Goal: Task Accomplishment & Management: Use online tool/utility

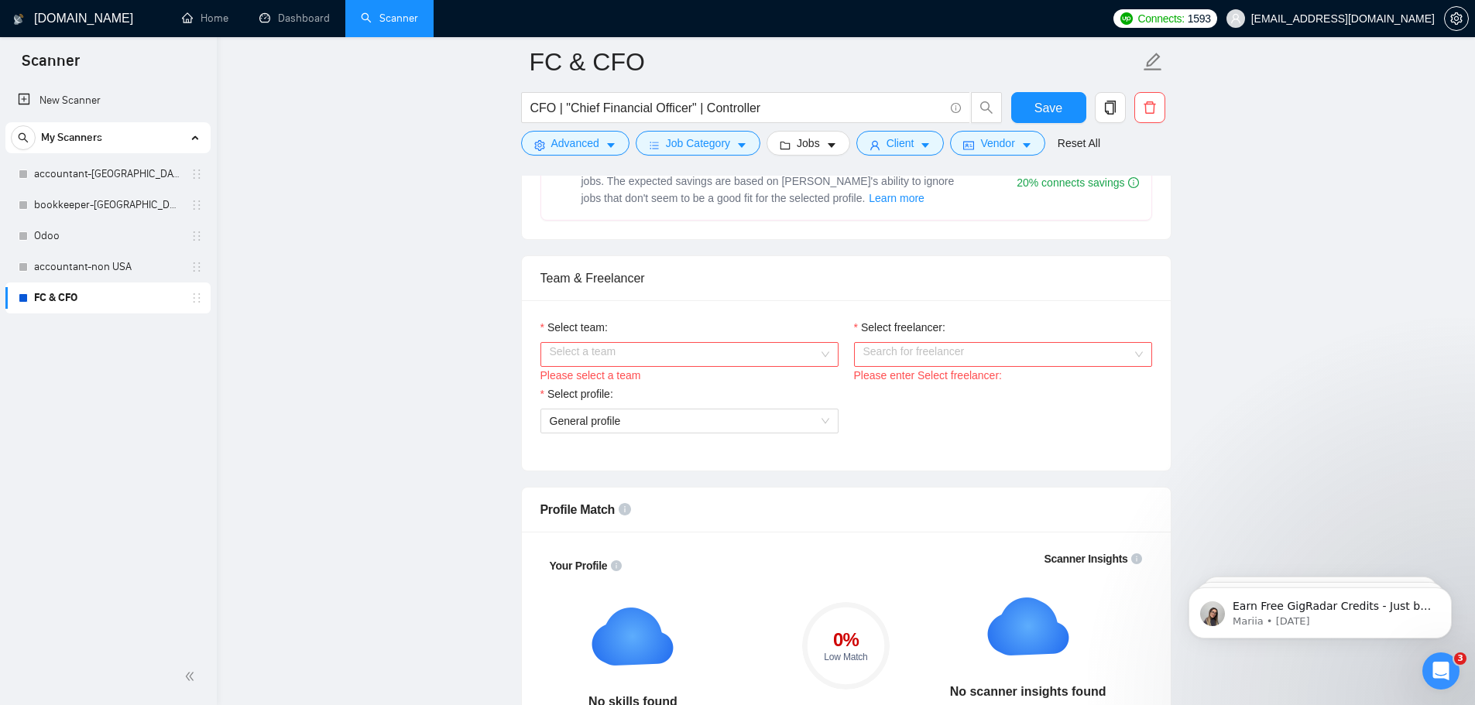
click at [592, 356] on input "Select team:" at bounding box center [684, 354] width 269 height 23
click at [588, 391] on div "Ficumen Consulting LLC" at bounding box center [689, 384] width 280 height 17
click at [928, 356] on input "Select freelancer:" at bounding box center [997, 354] width 269 height 23
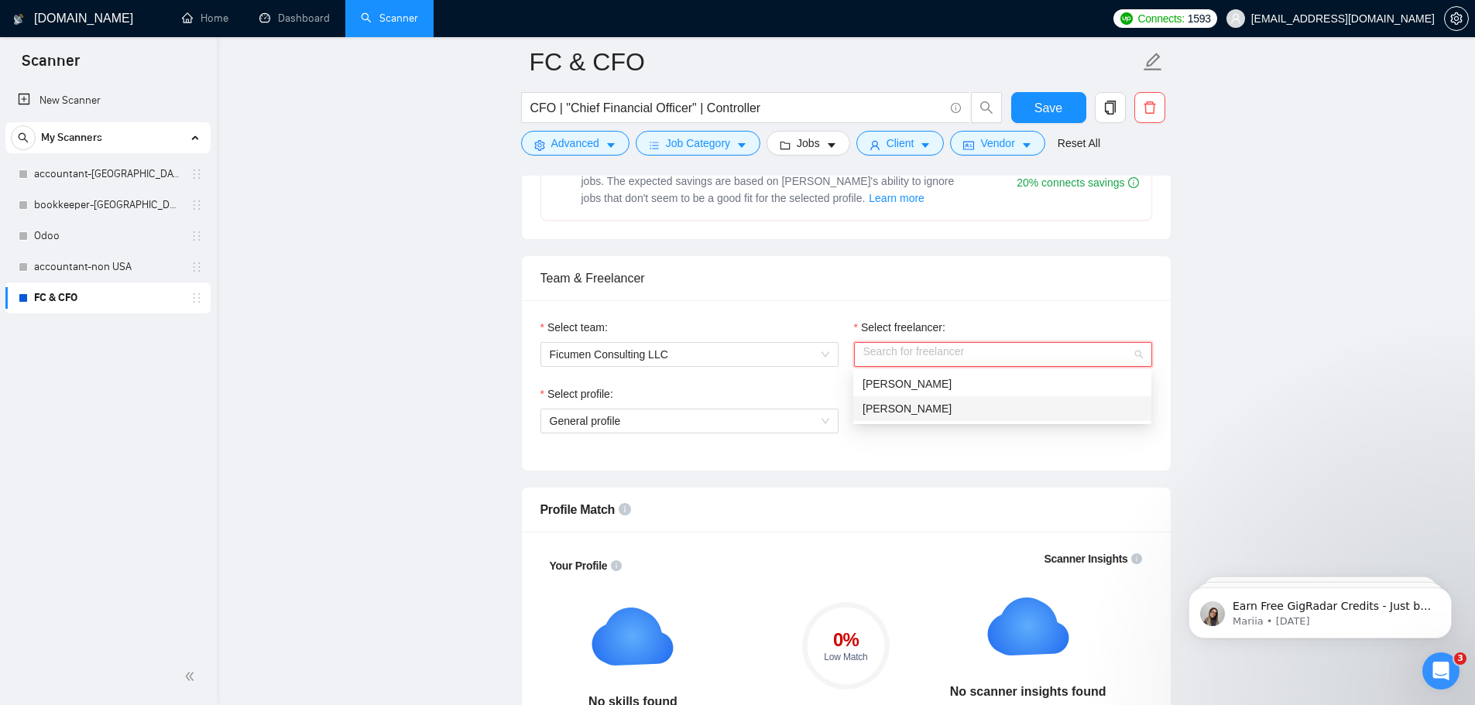
click at [966, 386] on div "[PERSON_NAME]" at bounding box center [1003, 384] width 280 height 17
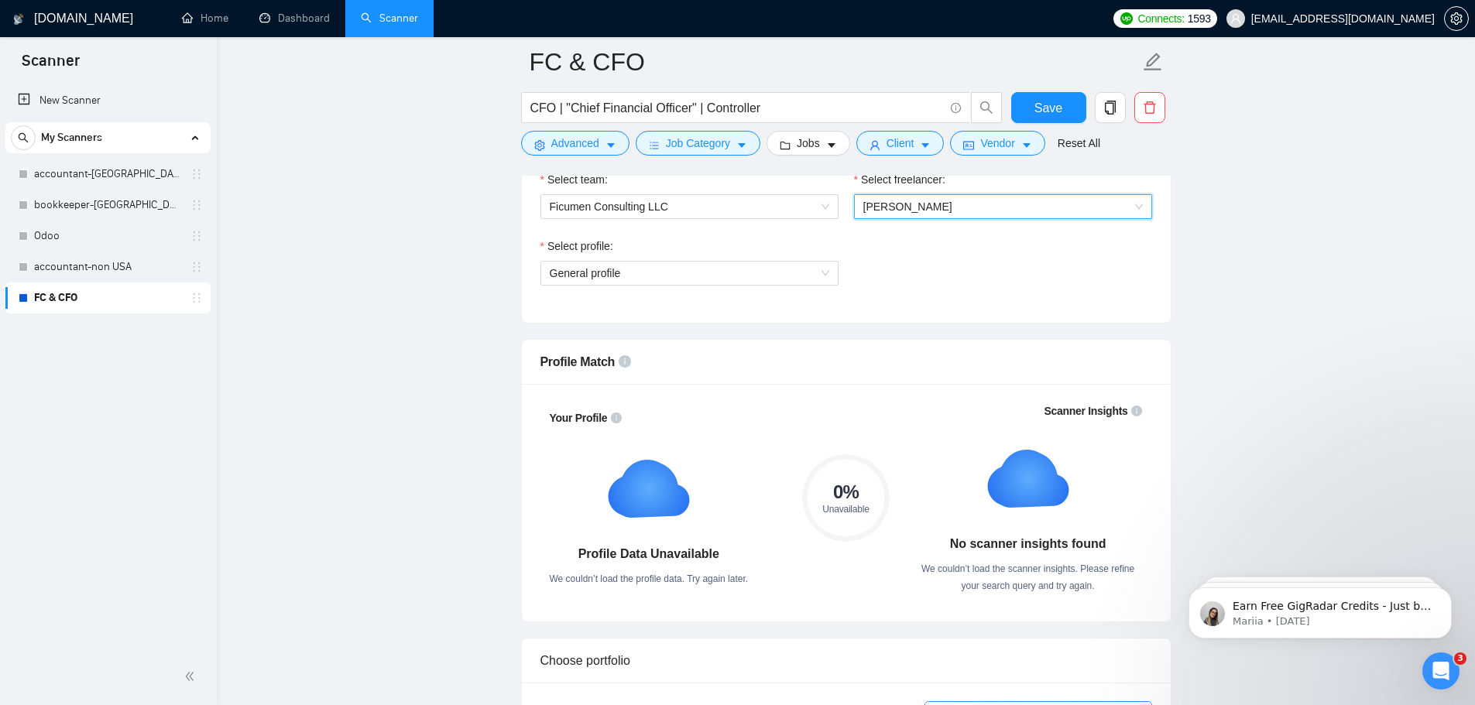
scroll to position [774, 0]
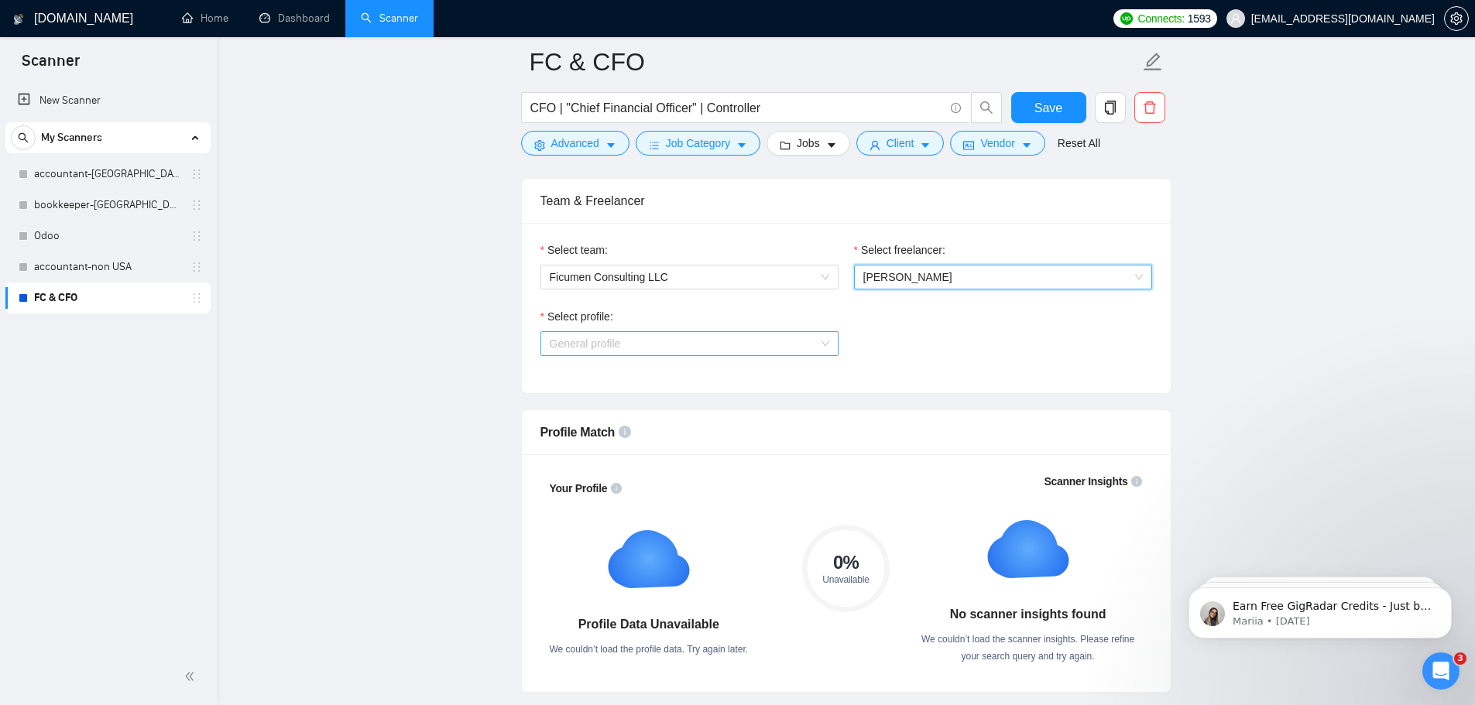
click at [599, 332] on span "General profile" at bounding box center [690, 343] width 280 height 23
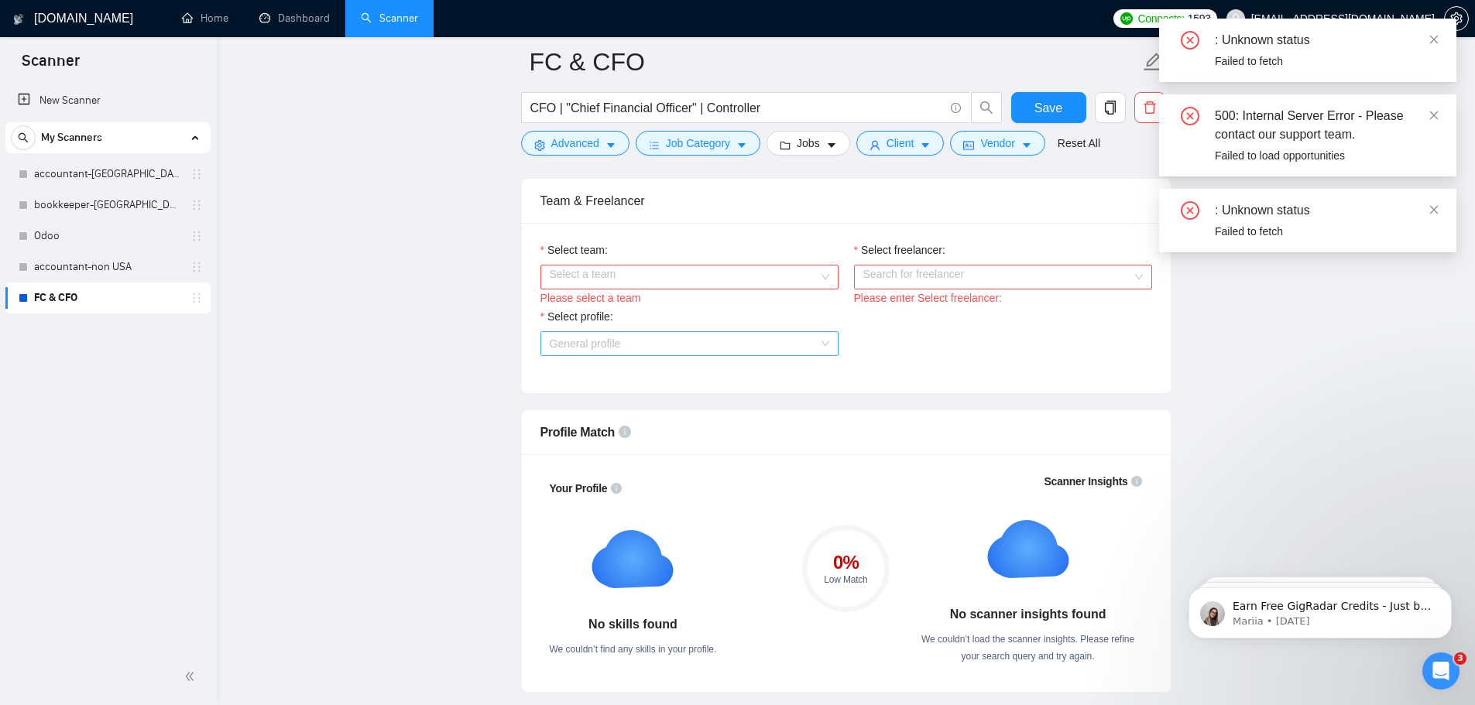
click at [664, 352] on span "General profile" at bounding box center [690, 343] width 280 height 23
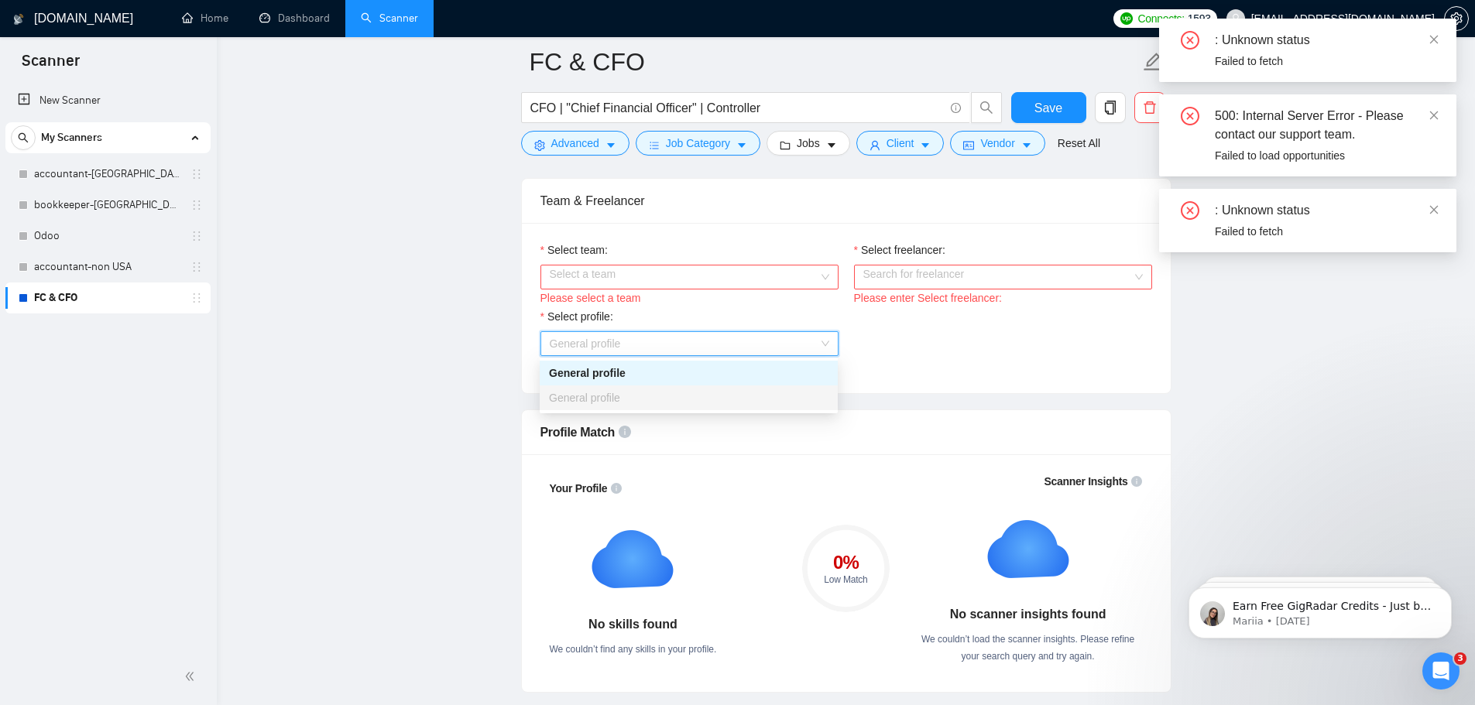
drag, startPoint x: 708, startPoint y: 246, endPoint x: 707, endPoint y: 267, distance: 21.0
click at [709, 246] on div "Select team:" at bounding box center [689, 253] width 298 height 23
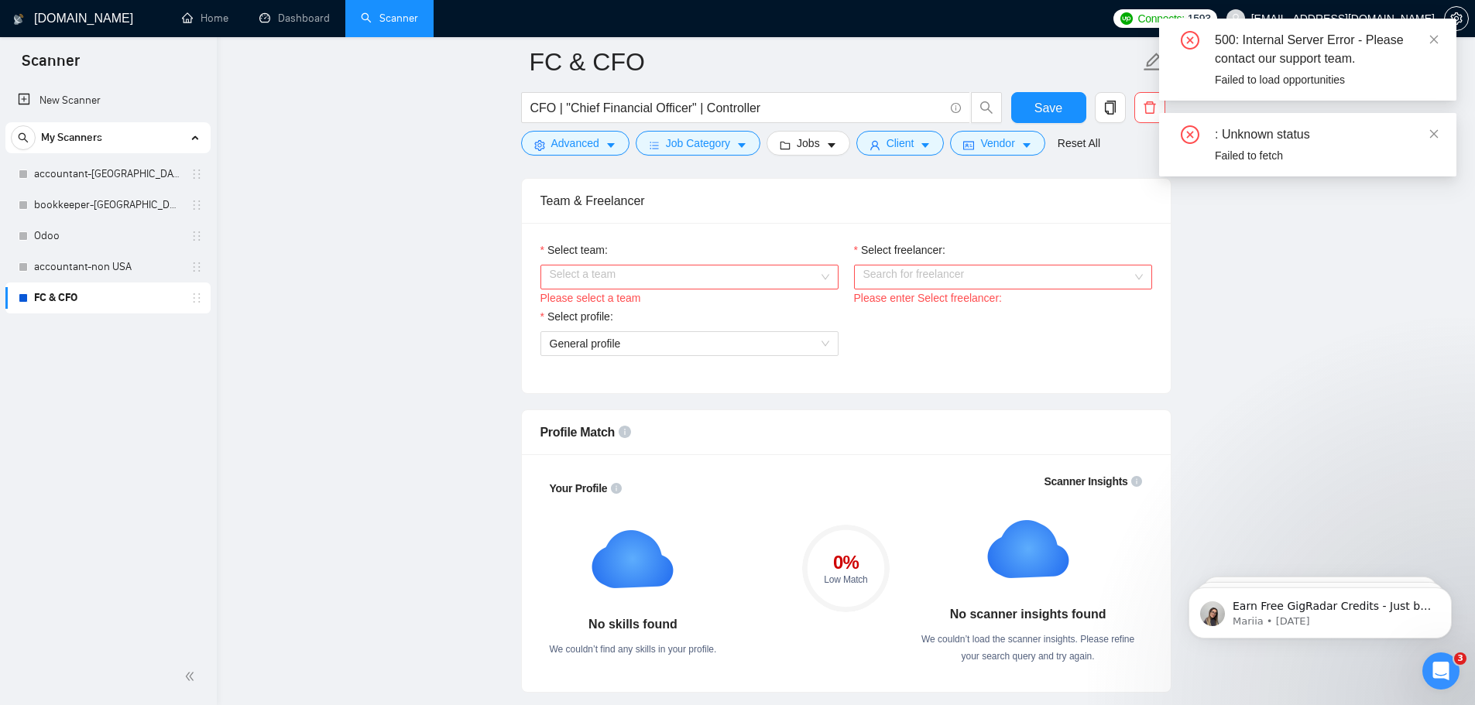
click at [707, 268] on input "Select team:" at bounding box center [684, 277] width 269 height 23
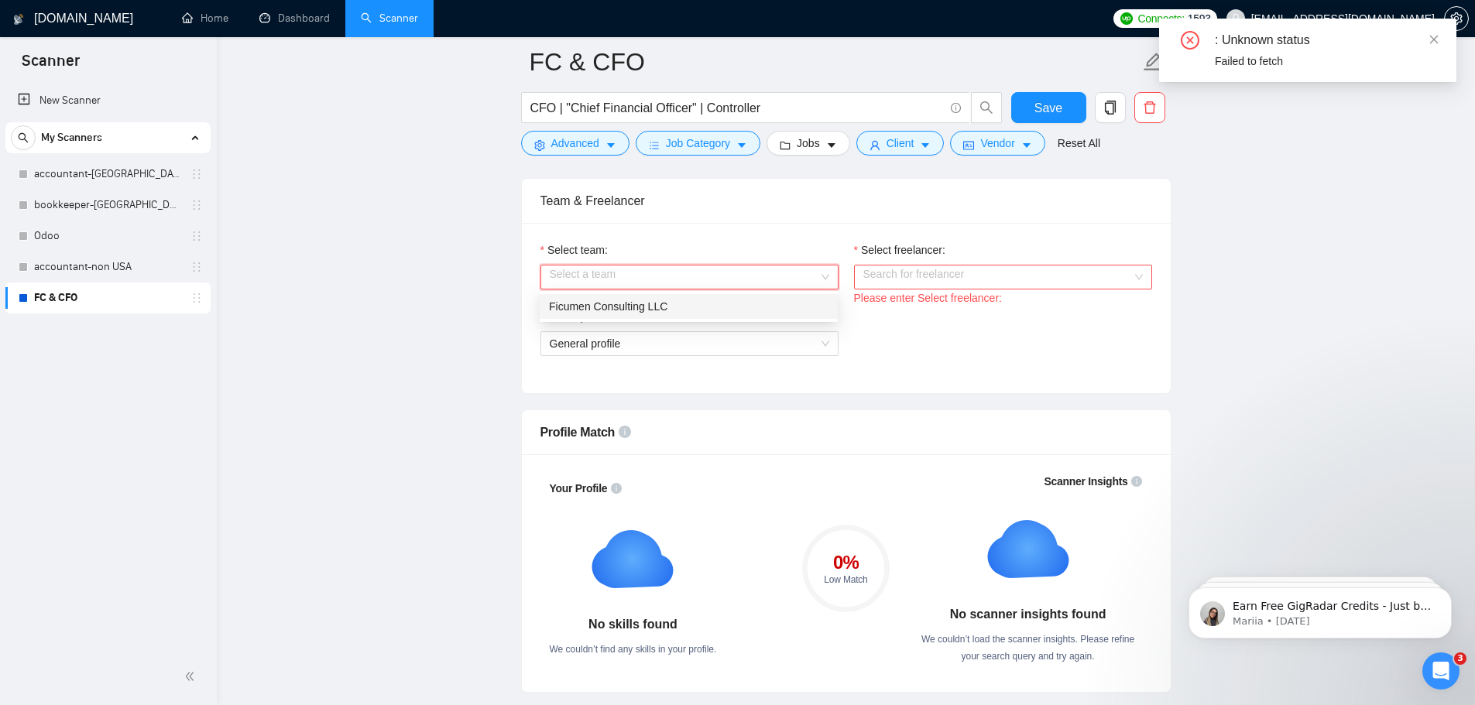
click at [684, 290] on div "Please select a team" at bounding box center [689, 298] width 298 height 17
click at [739, 310] on div "Select profile:" at bounding box center [689, 319] width 298 height 23
click at [763, 280] on input "Select team:" at bounding box center [684, 277] width 269 height 23
click at [748, 310] on div "Ficumen Consulting LLC" at bounding box center [689, 306] width 280 height 17
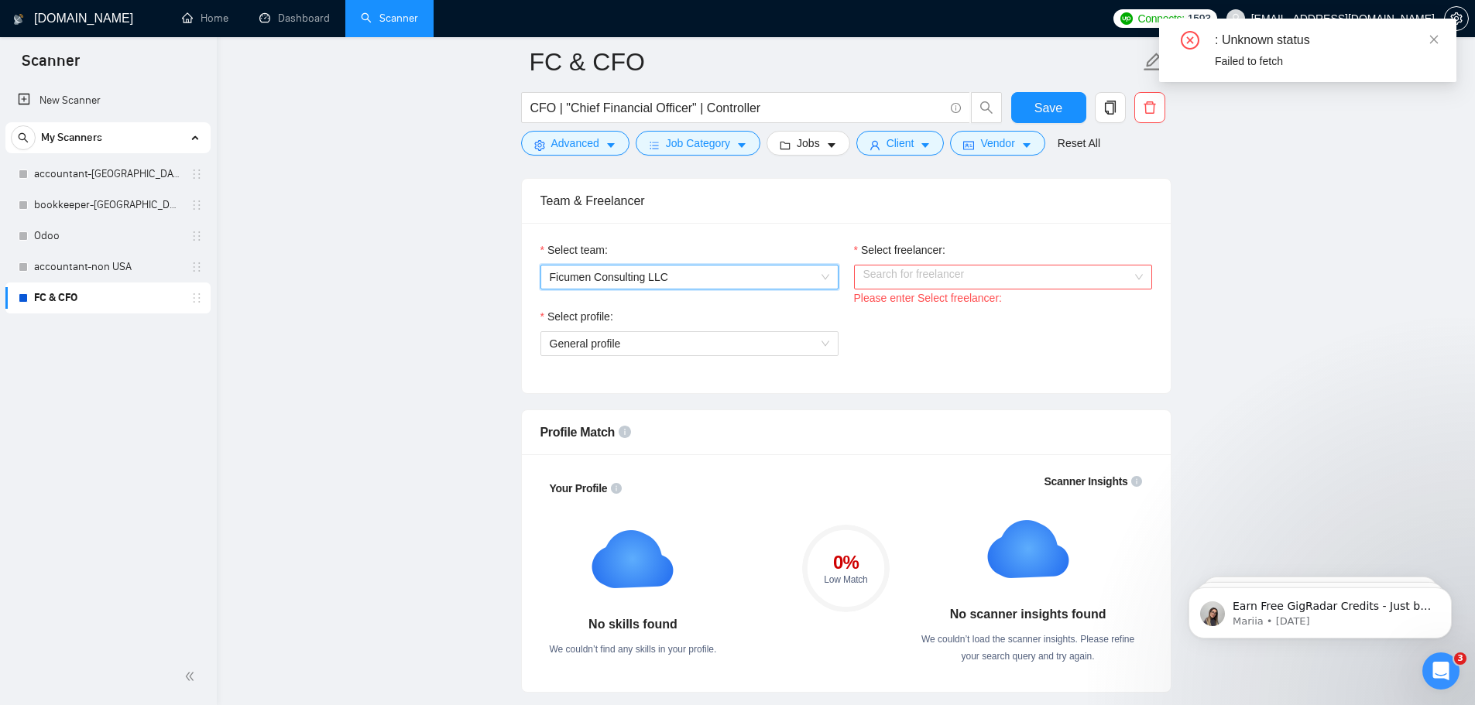
click at [976, 277] on input "Select freelancer:" at bounding box center [997, 277] width 269 height 23
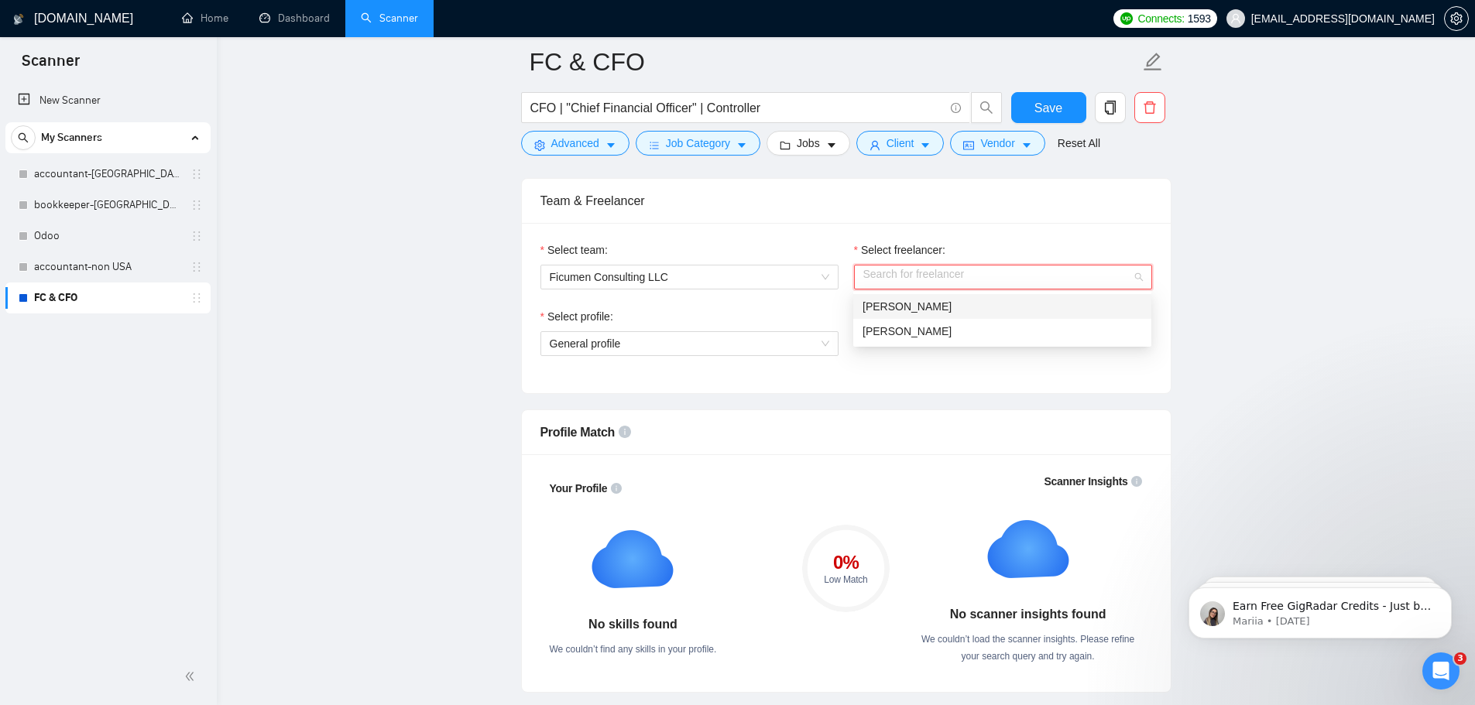
click at [944, 310] on div "[PERSON_NAME]" at bounding box center [1003, 306] width 280 height 17
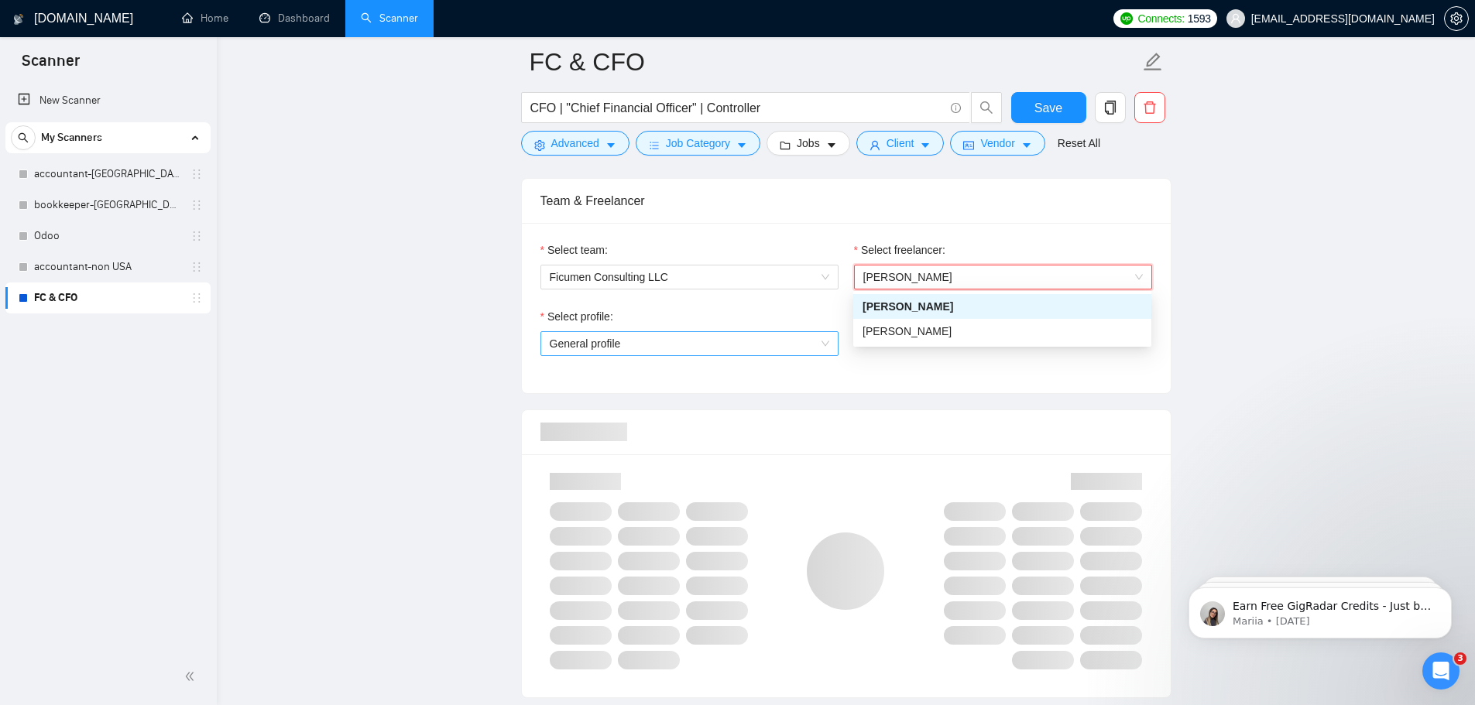
click at [774, 333] on span "General profile" at bounding box center [690, 343] width 280 height 23
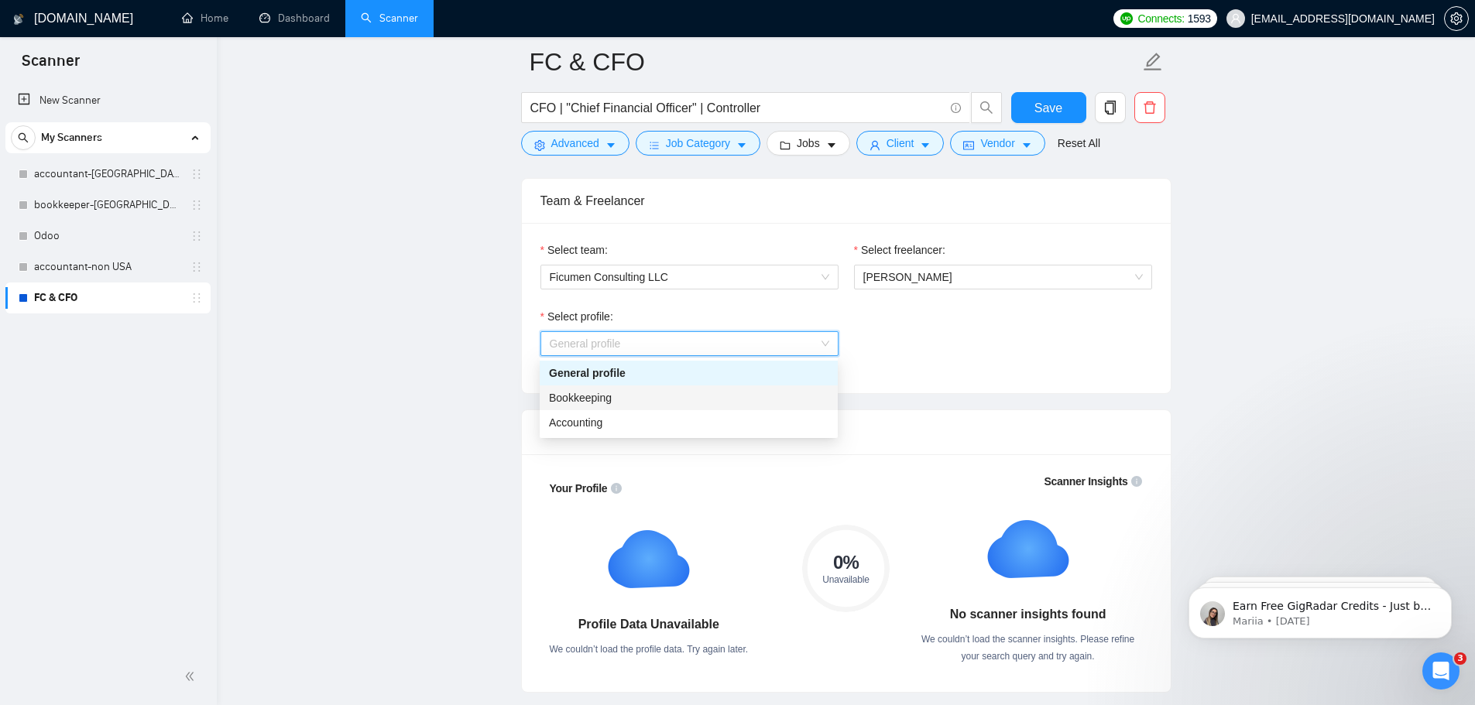
click at [610, 403] on span "Bookkeeping" at bounding box center [580, 398] width 63 height 12
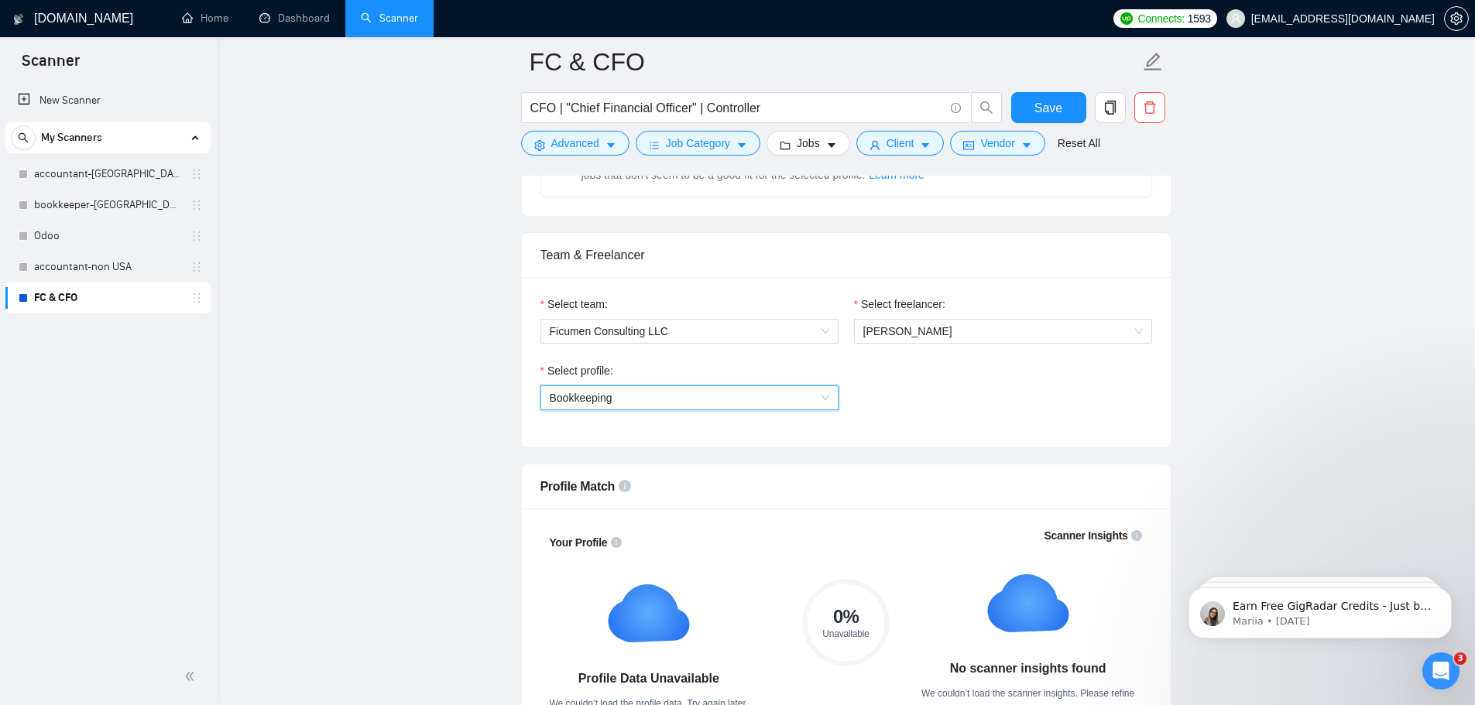
scroll to position [697, 0]
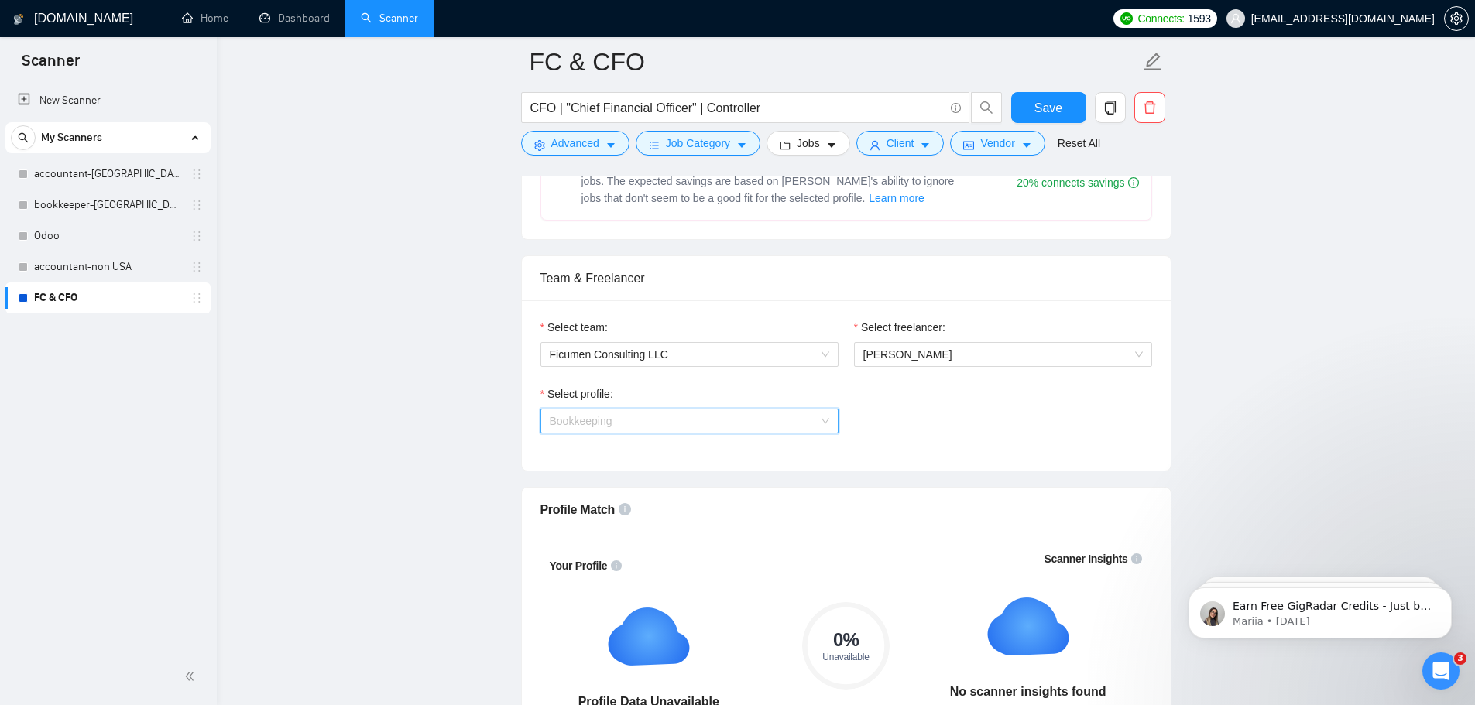
click at [615, 422] on span "Bookkeeping" at bounding box center [690, 421] width 280 height 23
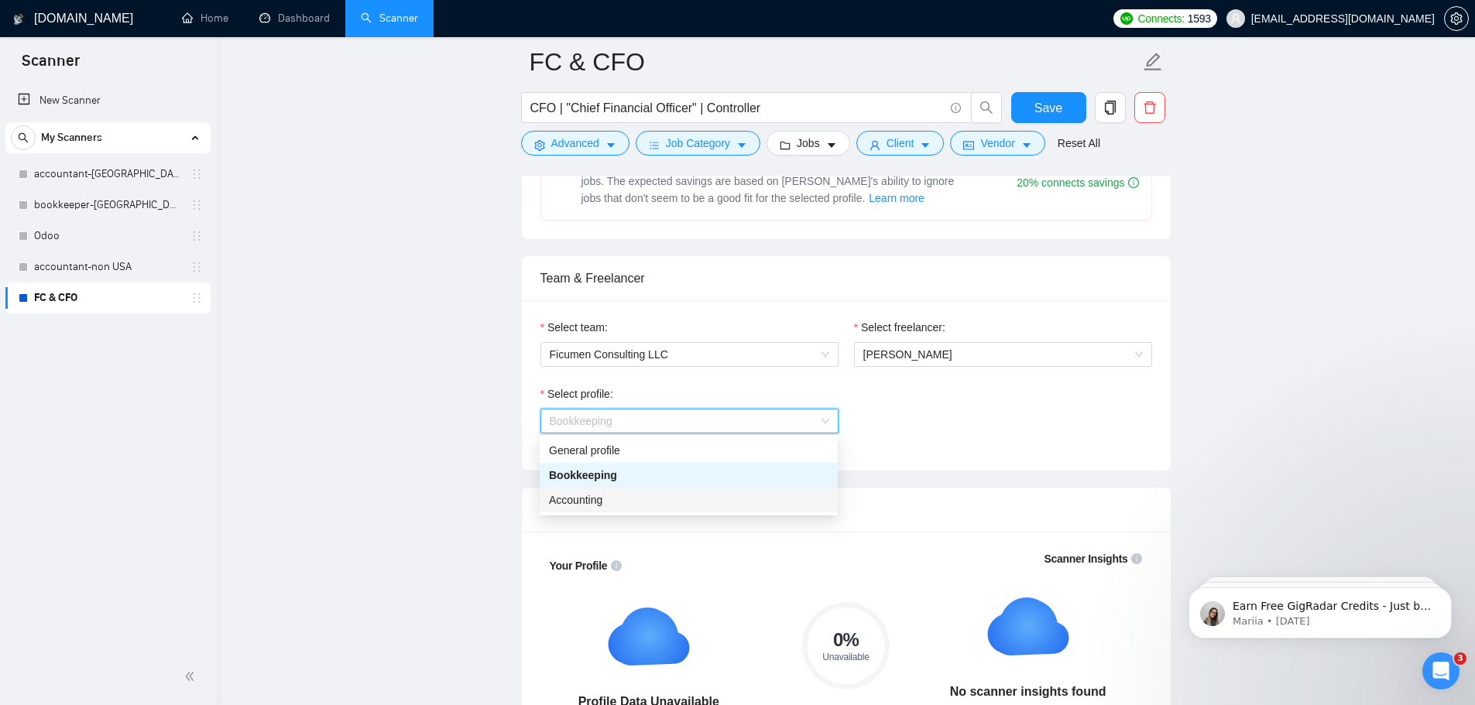
click at [602, 479] on span "Bookkeeping" at bounding box center [583, 475] width 68 height 12
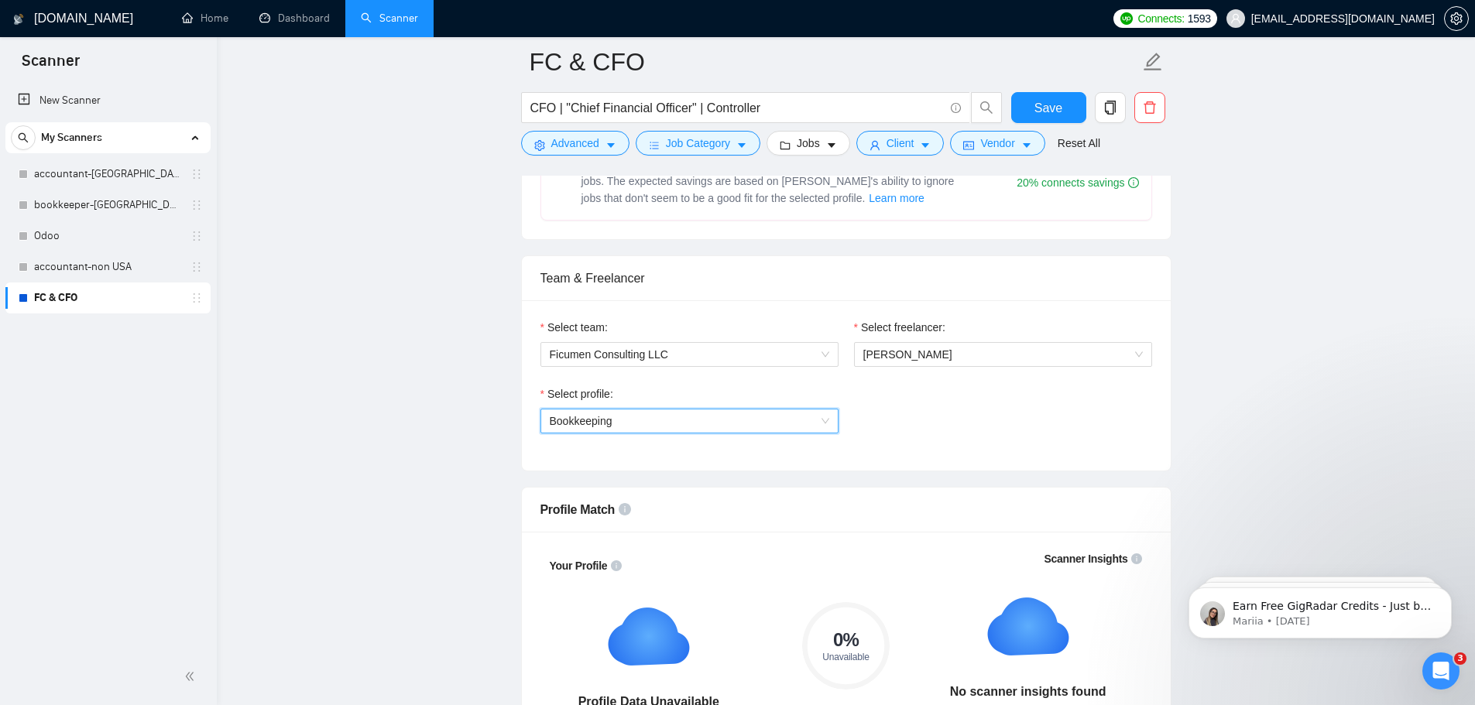
scroll to position [1007, 0]
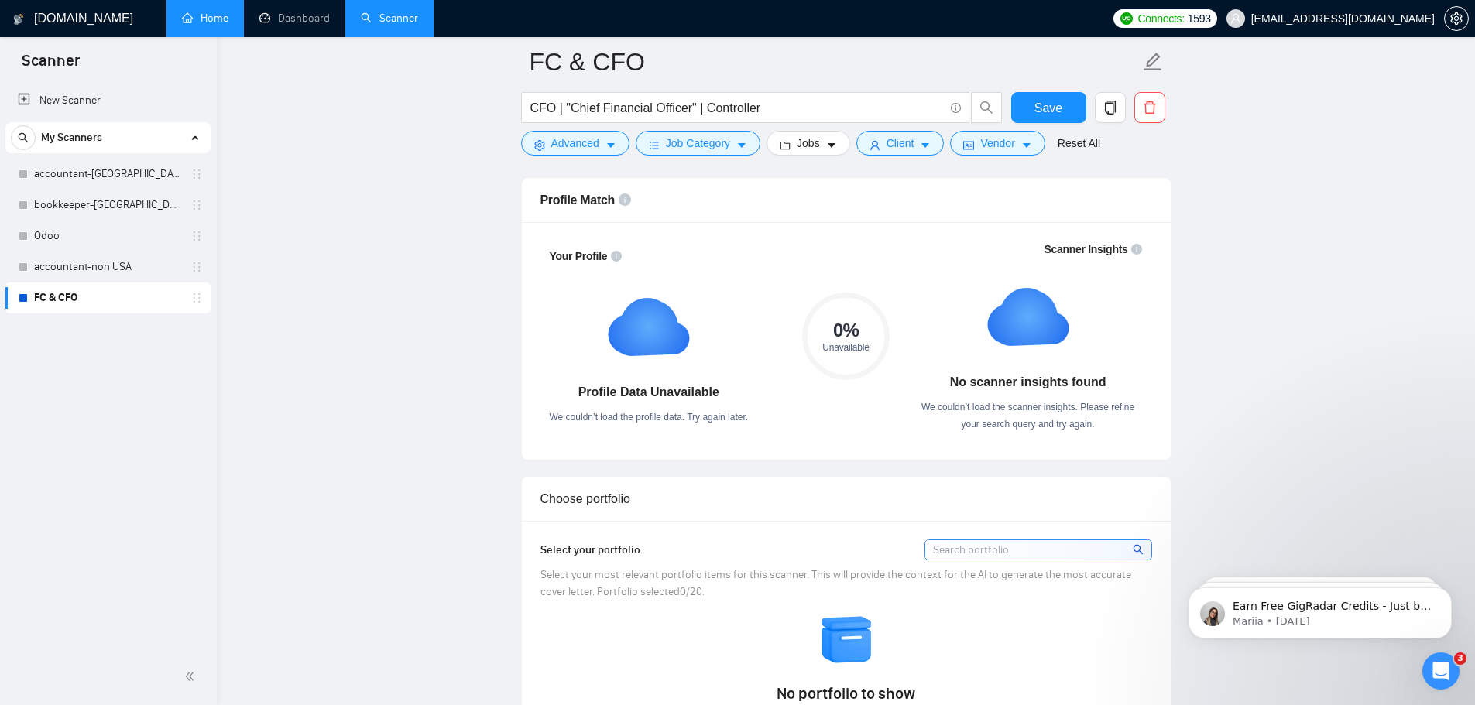
click at [196, 18] on link "Home" at bounding box center [205, 18] width 46 height 13
